Goal: Task Accomplishment & Management: Use online tool/utility

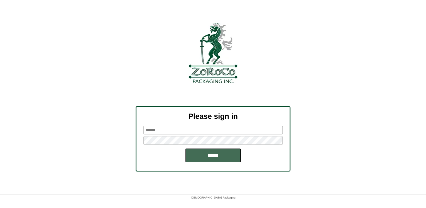
type input "*******"
click at [208, 154] on input "*****" at bounding box center [213, 155] width 56 height 14
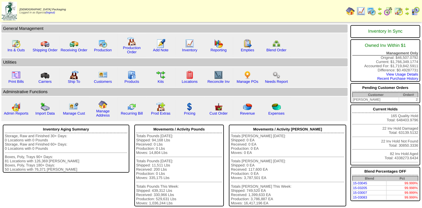
click at [387, 9] on img at bounding box center [388, 11] width 9 height 9
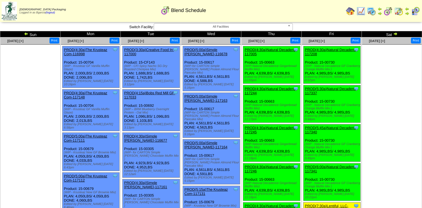
click at [391, 13] on img at bounding box center [388, 11] width 9 height 9
click at [372, 10] on img at bounding box center [371, 11] width 9 height 9
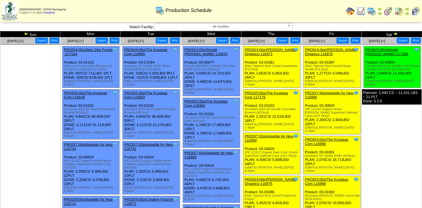
click at [388, 11] on img at bounding box center [388, 11] width 9 height 9
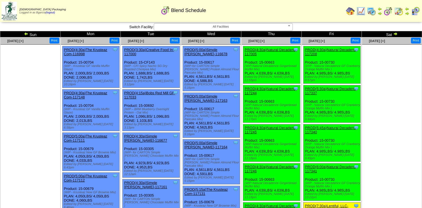
click at [29, 34] on link at bounding box center [27, 34] width 6 height 4
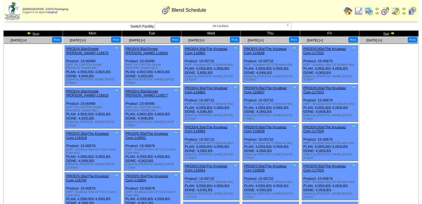
scroll to position [344, 0]
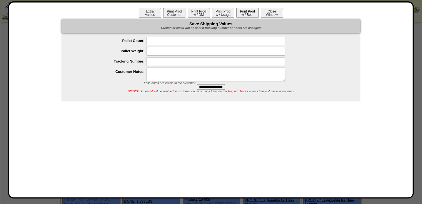
click at [244, 16] on button "Print Prod w / Both" at bounding box center [247, 13] width 22 height 10
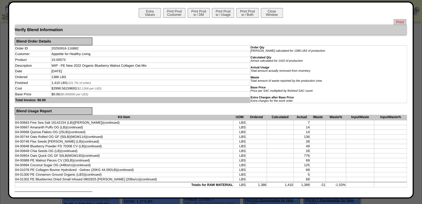
click at [399, 21] on span "Print" at bounding box center [400, 22] width 13 height 6
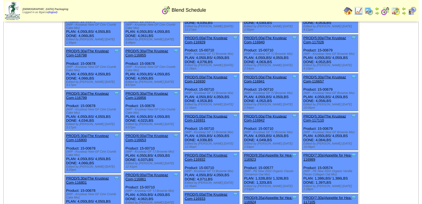
scroll to position [1482, 0]
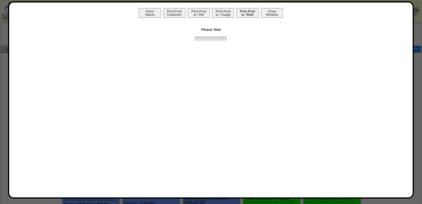
click at [253, 12] on button "Print Prod w / Both" at bounding box center [247, 13] width 22 height 10
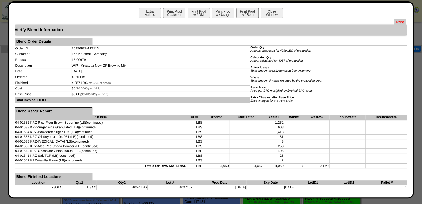
click at [396, 22] on span "Print" at bounding box center [400, 22] width 13 height 6
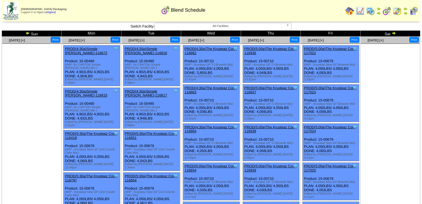
scroll to position [1482, 0]
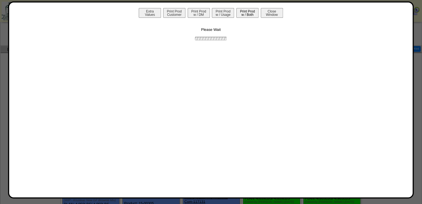
click at [243, 13] on button "Print Prod w / Both" at bounding box center [247, 13] width 22 height 10
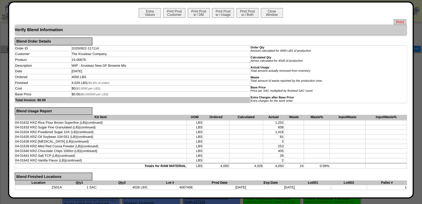
click at [397, 21] on span "Print" at bounding box center [400, 22] width 13 height 6
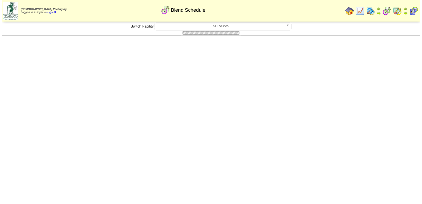
scroll to position [1482, 0]
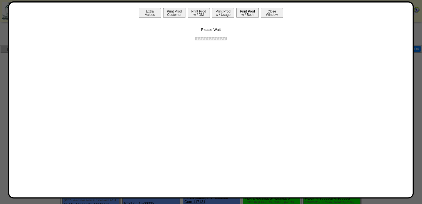
click at [250, 13] on button "Print Prod w / Both" at bounding box center [247, 13] width 22 height 10
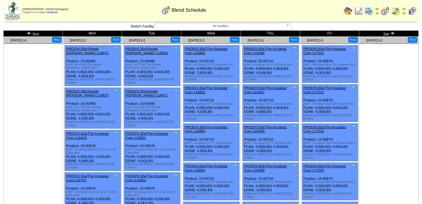
scroll to position [407, 0]
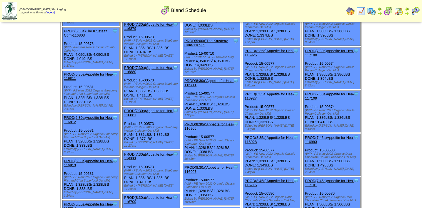
click at [317, 135] on div "PROD(7:45a)Appetite for Hea-116993" at bounding box center [331, 139] width 53 height 8
click at [311, 135] on link "PROD(7:45a)Appetite for Hea-116993" at bounding box center [329, 139] width 49 height 8
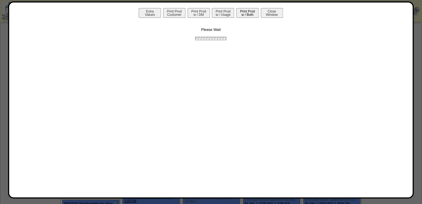
click at [250, 15] on button "Print Prod w / Both" at bounding box center [247, 13] width 22 height 10
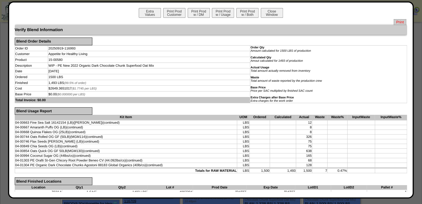
click at [396, 23] on span "Print" at bounding box center [400, 22] width 13 height 6
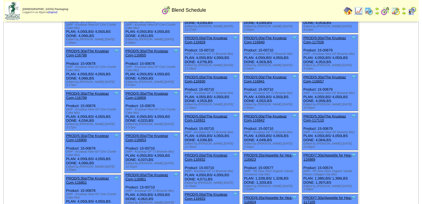
scroll to position [1372, 0]
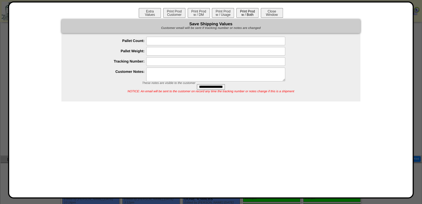
click at [247, 16] on button "Print Prod w / Both" at bounding box center [247, 13] width 22 height 10
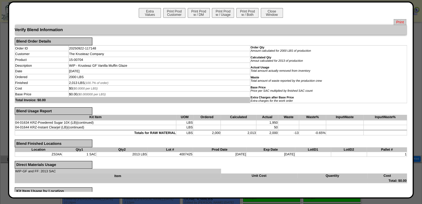
click at [395, 24] on span "Print" at bounding box center [400, 22] width 13 height 6
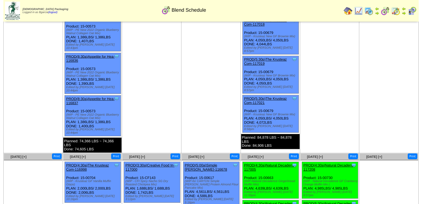
scroll to position [30, 0]
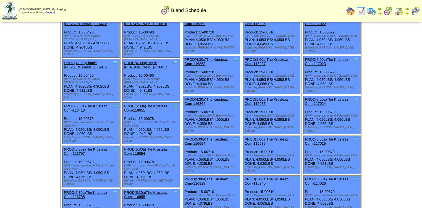
click at [71, 104] on link "PROD(5:30a)The Krusteaz Com-116418" at bounding box center [85, 108] width 43 height 8
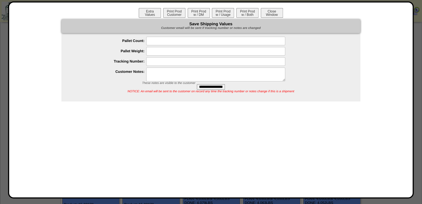
click at [253, 20] on div "Save Shipping Values Customer email will be sent if tracking number or notes ar…" at bounding box center [210, 26] width 299 height 14
click at [247, 15] on button "Print Prod w / Both" at bounding box center [247, 13] width 22 height 10
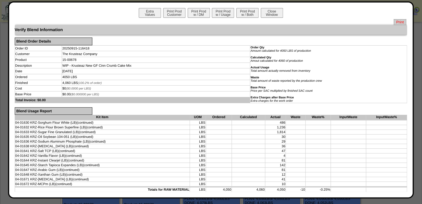
click at [398, 23] on span "Print" at bounding box center [400, 22] width 13 height 6
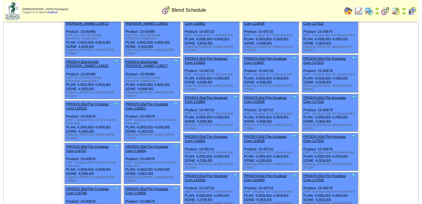
scroll to position [910, 0]
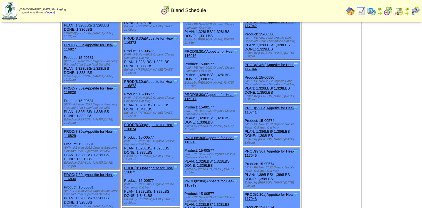
click at [68, 172] on link "PROD(7:30a)Appetite for Hea-116830" at bounding box center [88, 176] width 49 height 8
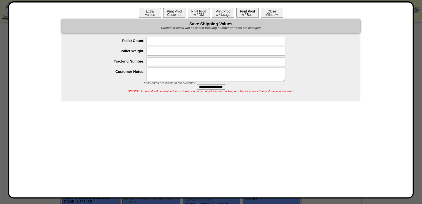
click at [241, 10] on button "Print Prod w / Both" at bounding box center [247, 13] width 22 height 10
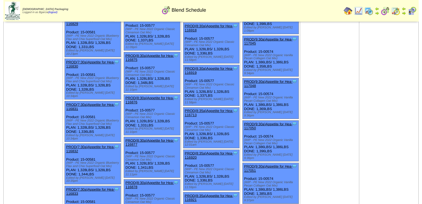
scroll to position [1022, 0]
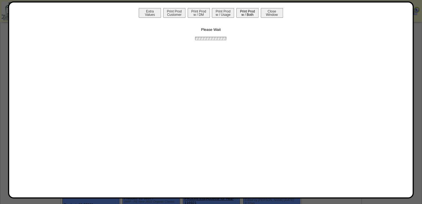
click at [256, 16] on button "Print Prod w / Both" at bounding box center [247, 13] width 22 height 10
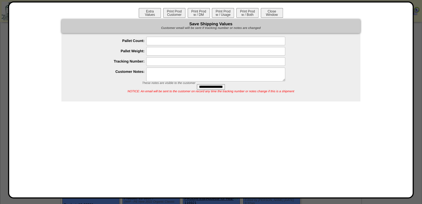
click at [396, 22] on div "**********" at bounding box center [211, 60] width 393 height 82
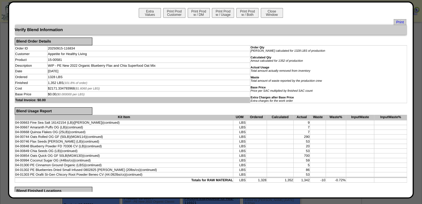
click at [396, 22] on span "Print" at bounding box center [400, 22] width 13 height 6
